Goal: Transaction & Acquisition: Obtain resource

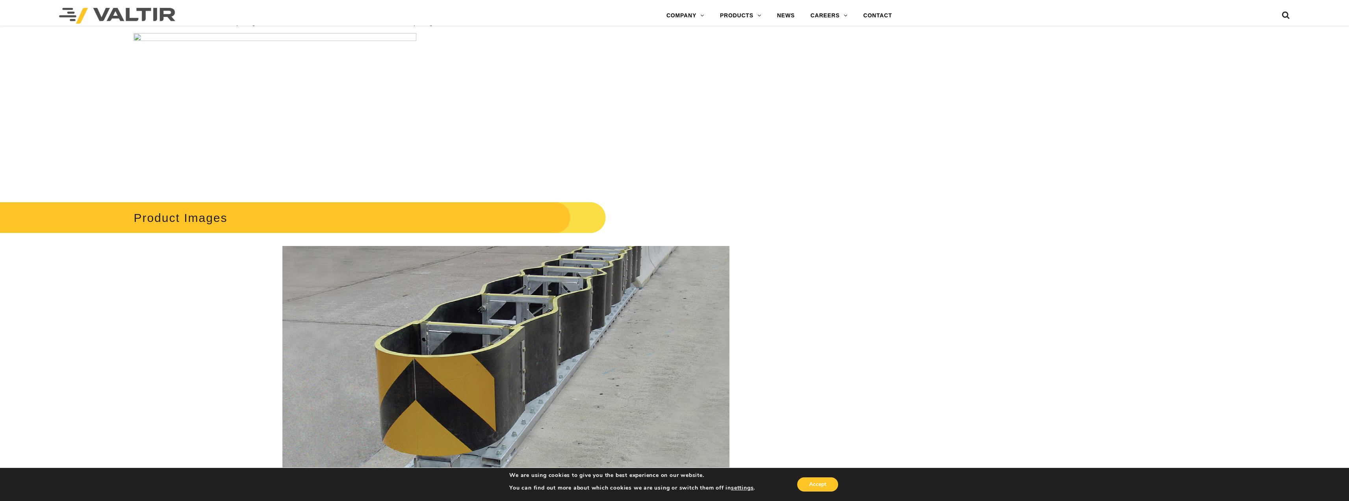
scroll to position [630, 0]
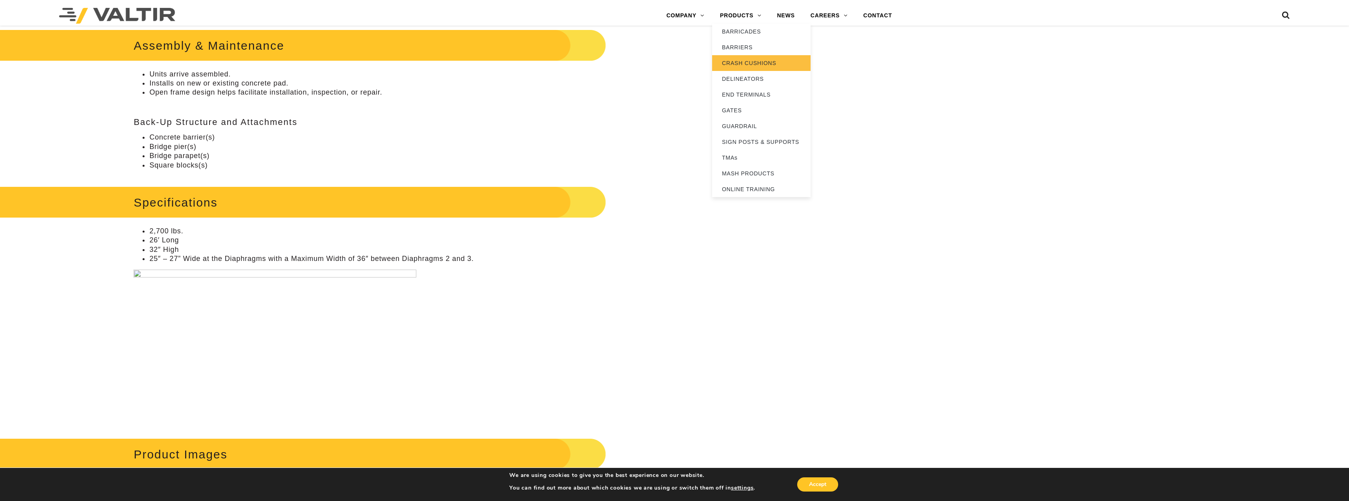
click at [747, 61] on link "CRASH CUSHIONS" at bounding box center [761, 63] width 98 height 16
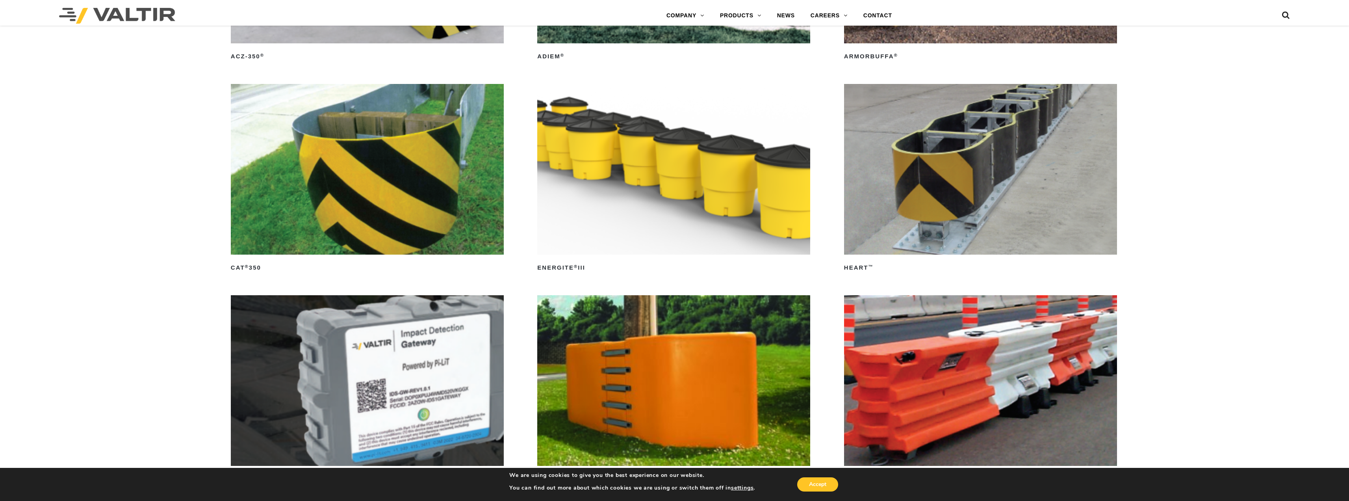
scroll to position [3151, 0]
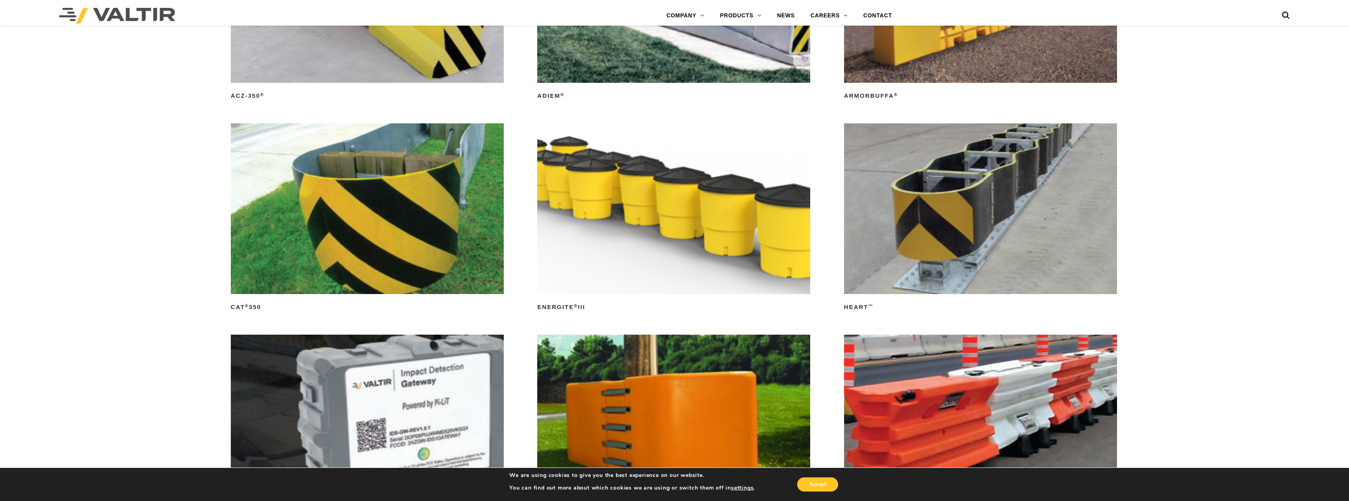
click at [1078, 209] on img at bounding box center [980, 208] width 273 height 171
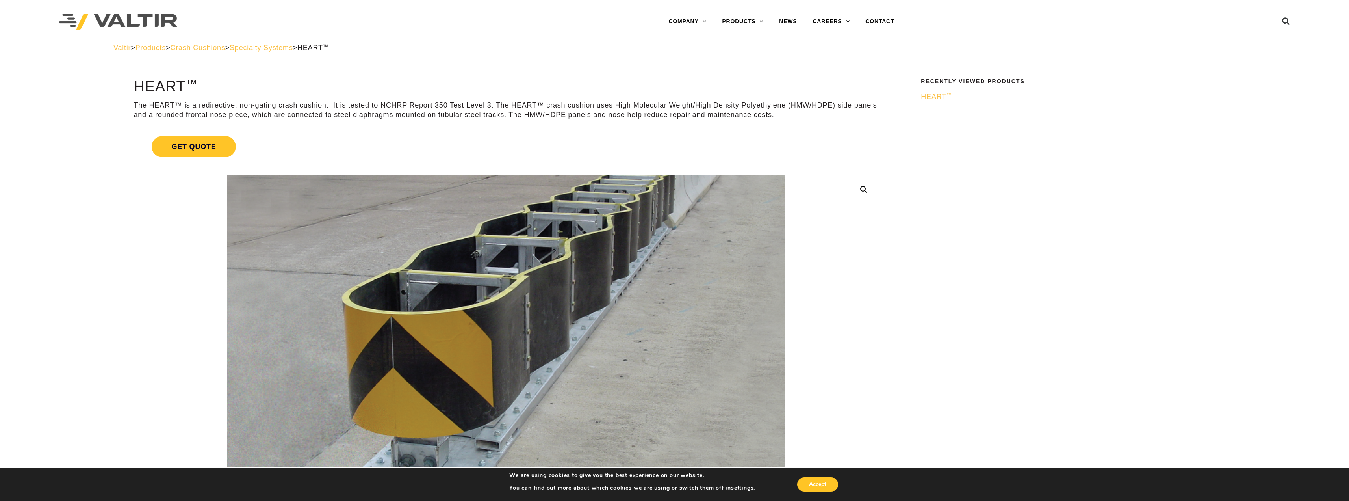
click at [507, 148] on link "Get Quote" at bounding box center [506, 146] width 745 height 40
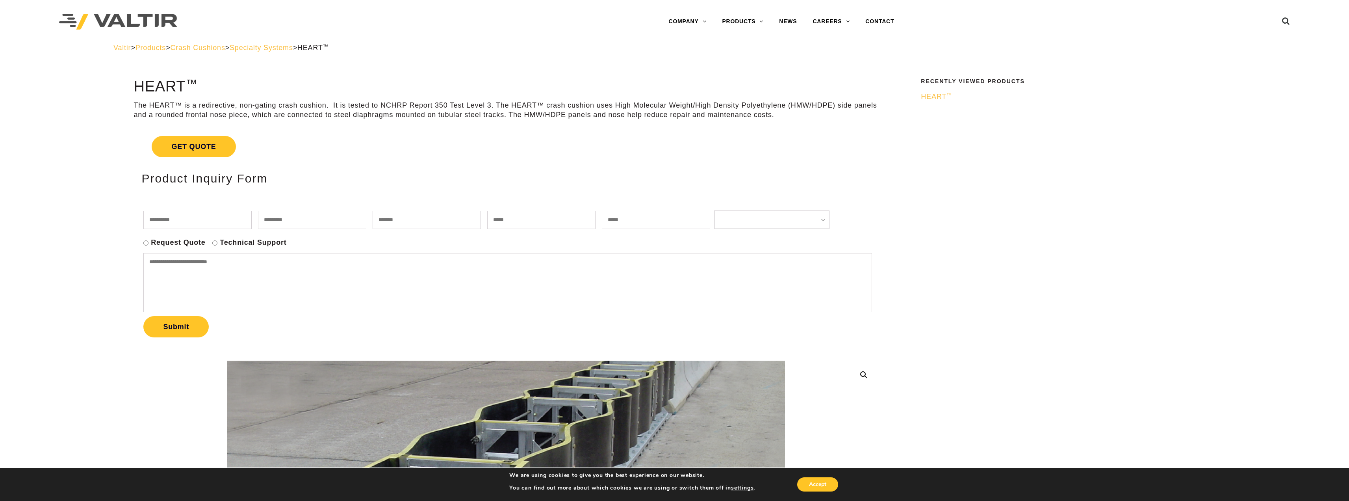
click at [507, 148] on link "Get Quote" at bounding box center [506, 146] width 745 height 40
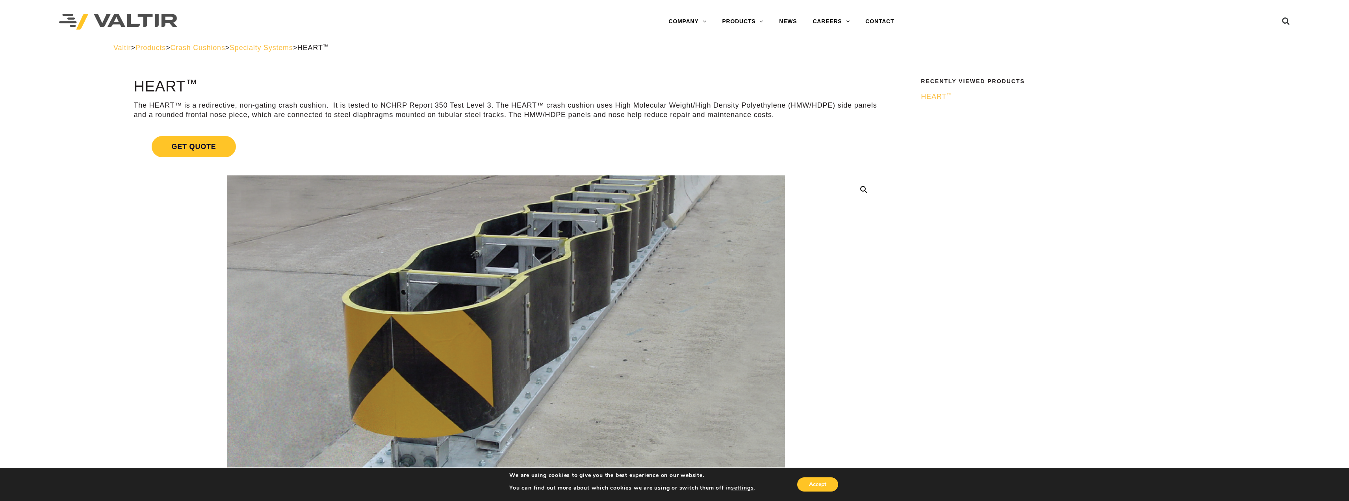
click at [507, 148] on link "Get Quote" at bounding box center [506, 146] width 745 height 40
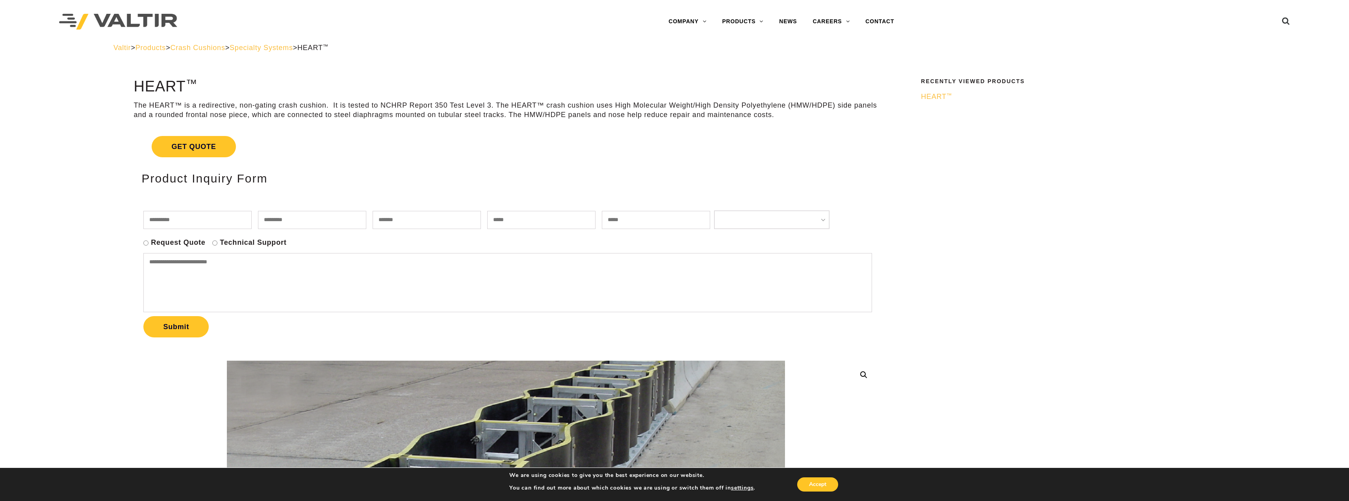
click at [507, 148] on link "Get Quote" at bounding box center [506, 146] width 745 height 40
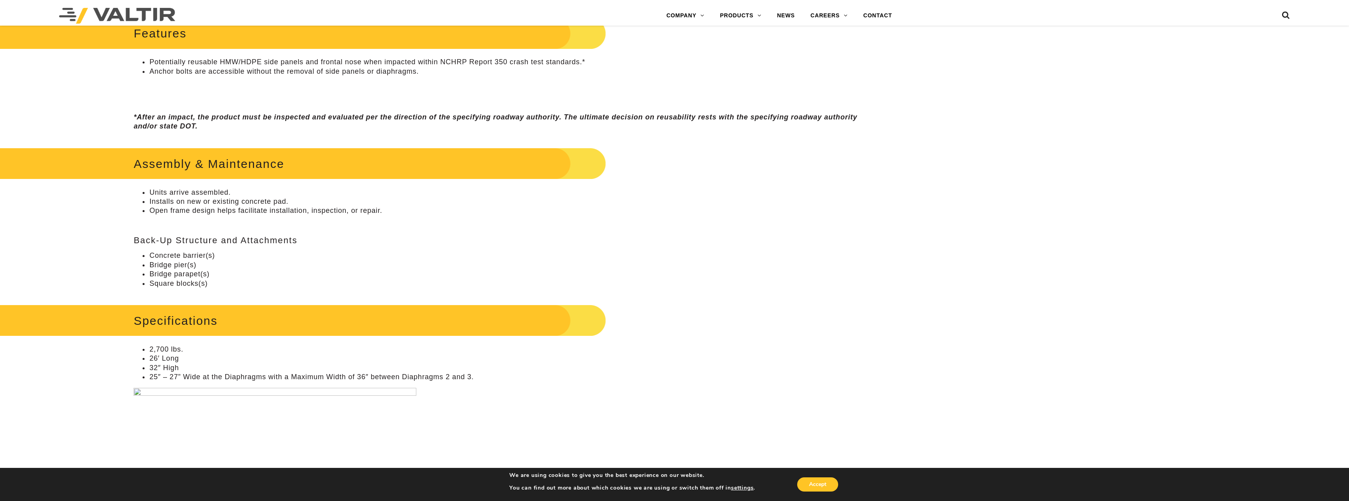
scroll to position [709, 0]
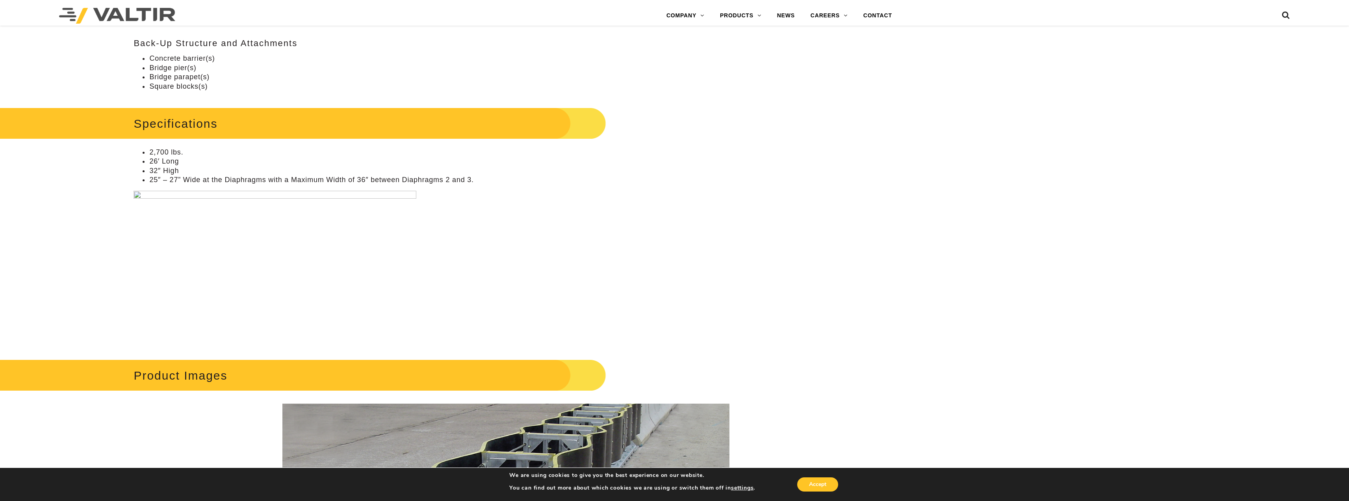
click at [143, 197] on img at bounding box center [275, 266] width 283 height 150
click at [186, 192] on img at bounding box center [275, 266] width 283 height 150
click at [329, 182] on li "25″ – 27” Wide at the Diaphragms with a Maximum Width of 36″ between Diaphragms…" at bounding box center [513, 179] width 729 height 9
click at [510, 180] on li "25″ – 27” Wide at the Diaphragms with a Maximum Width of 36″ between Diaphragms…" at bounding box center [513, 179] width 729 height 9
click at [475, 197] on p at bounding box center [506, 266] width 745 height 154
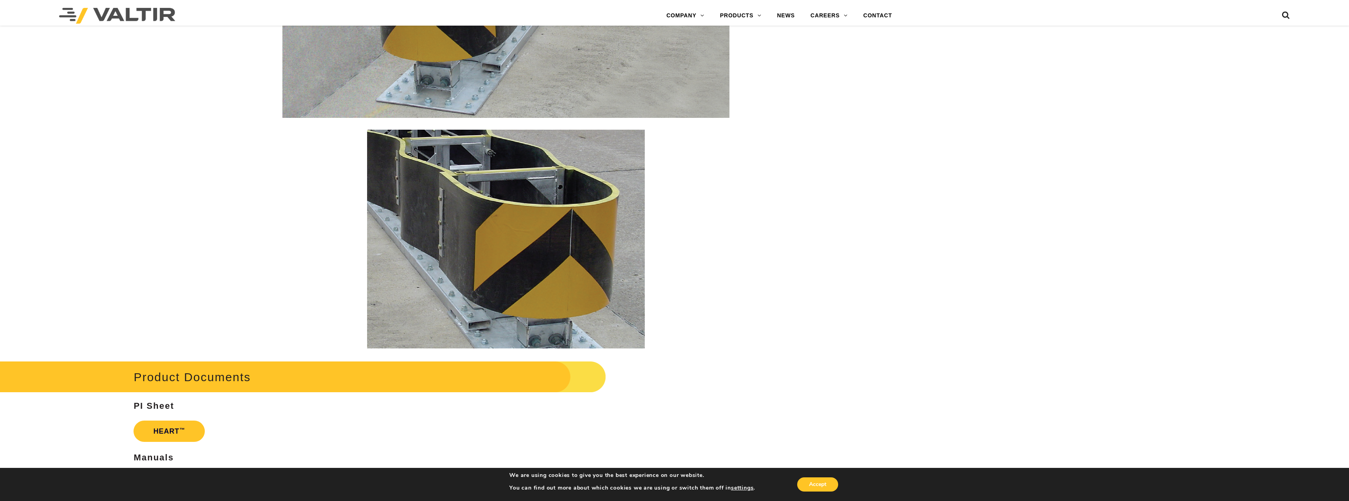
scroll to position [1458, 0]
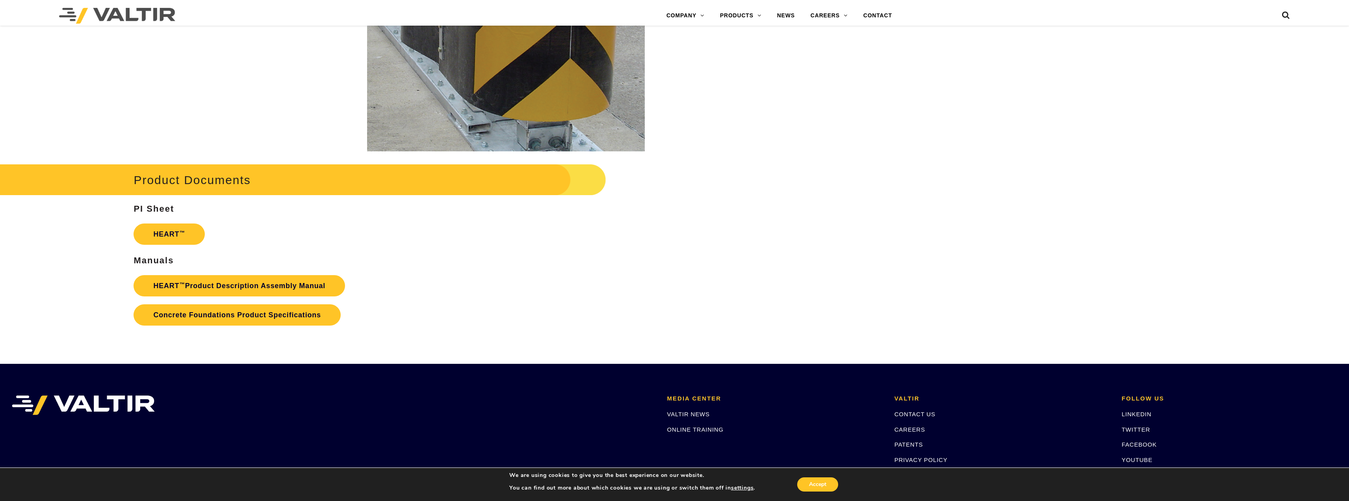
click at [394, 245] on p "HEART ™" at bounding box center [506, 233] width 745 height 29
click at [186, 229] on link "HEART ™" at bounding box center [169, 233] width 71 height 21
